Goal: Book appointment/travel/reservation

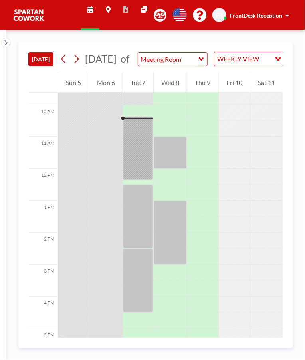
scroll to position [314, 0]
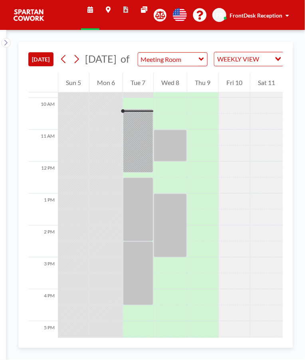
click at [138, 162] on div at bounding box center [138, 141] width 30 height 64
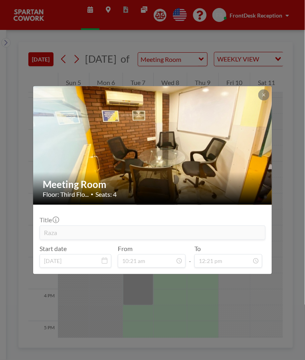
click at [240, 104] on img at bounding box center [152, 145] width 239 height 180
click at [263, 95] on icon at bounding box center [263, 94] width 3 height 3
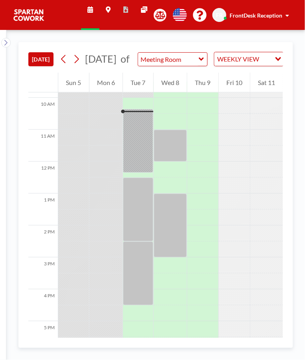
click at [129, 231] on div at bounding box center [138, 210] width 30 height 64
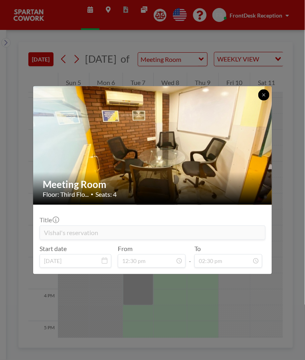
click at [268, 96] on button at bounding box center [263, 94] width 11 height 11
